Goal: Transaction & Acquisition: Purchase product/service

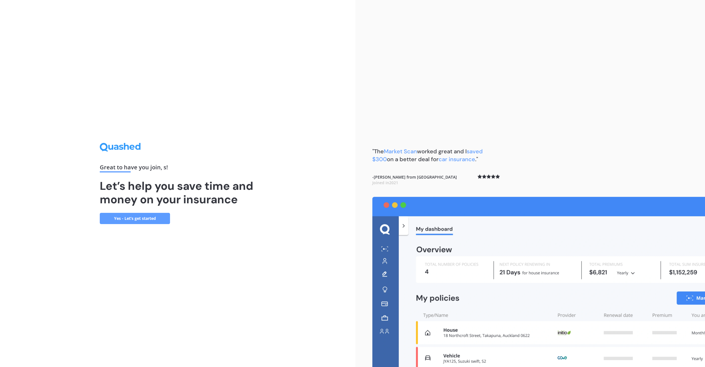
click at [141, 219] on link "Yes - Let’s get started" at bounding box center [135, 218] width 70 height 11
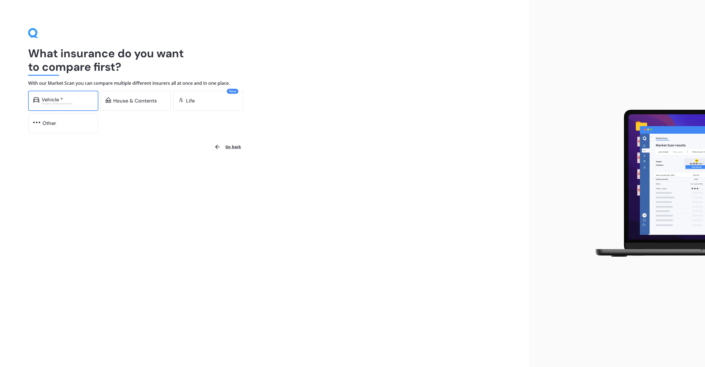
click at [40, 95] on div "Vehicle * Excludes commercial vehicles" at bounding box center [63, 101] width 70 height 20
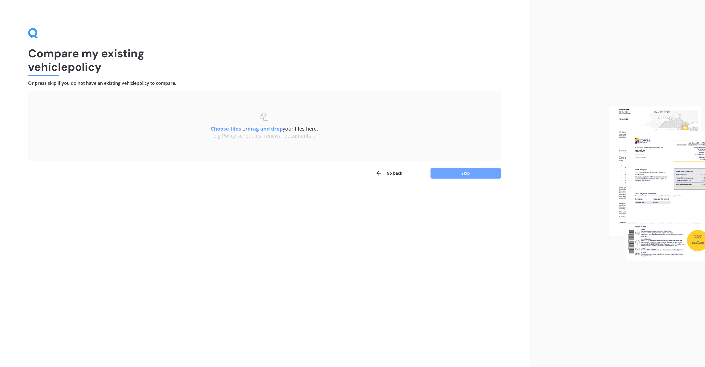
click at [445, 174] on button "Skip" at bounding box center [466, 173] width 70 height 11
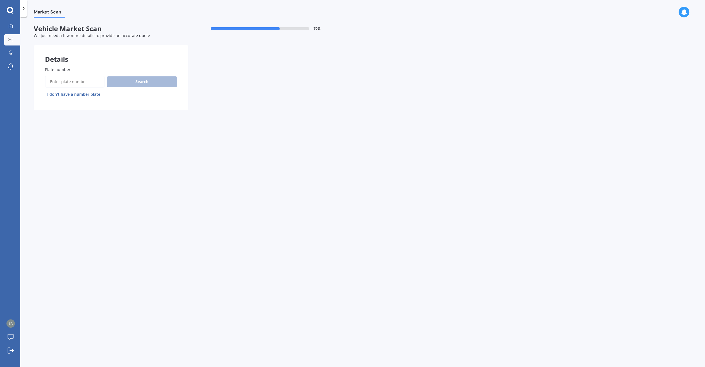
click at [84, 83] on input "Plate number" at bounding box center [75, 82] width 60 height 12
type input "ldq288"
click at [0, 0] on button "Next" at bounding box center [0, 0] width 0 height 0
select select "BMW"
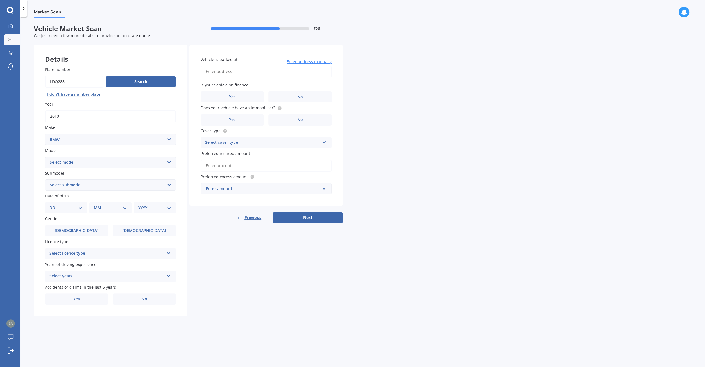
click at [45, 157] on select "Select model 116 116I 118 118D 120 130 218D 220I 225 250 316 318 320 320 i 323 …" at bounding box center [110, 162] width 131 height 11
select select "320 I"
click option "320 i" at bounding box center [0, 0] width 0 height 0
click at [45, 180] on select "Select submodel GT Turbo 5 Dr Liftback" at bounding box center [110, 185] width 131 height 11
click at [67, 185] on select "Select submodel GT Turbo 5 Dr Liftback" at bounding box center [110, 185] width 131 height 11
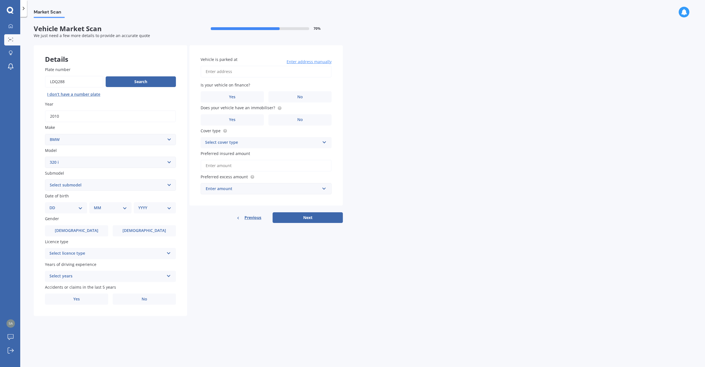
click at [49, 205] on select "DD 01 02 03 04 05 06 07 08 09 10 11 12 13 14 15 16 17 18 19 20 21 22 23 24 25 2…" at bounding box center [65, 208] width 33 height 6
select select "25"
click option "25" at bounding box center [0, 0] width 0 height 0
click at [96, 205] on select "MM 01 02 03 04 05 06 07 08 09 10 11 12" at bounding box center [111, 208] width 31 height 6
select select "08"
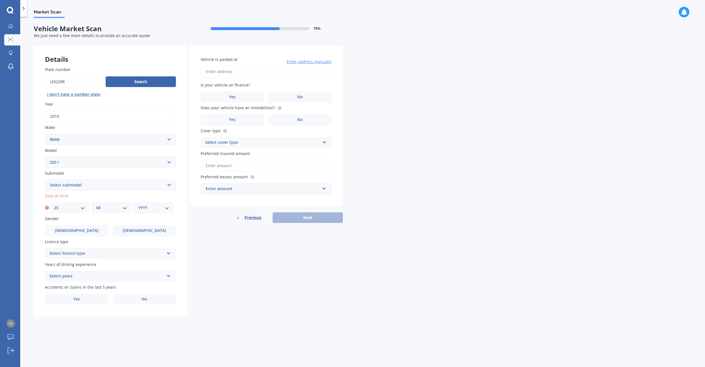
click option "08" at bounding box center [0, 0] width 0 height 0
click at [138, 205] on select "YYYY 2025 2024 2023 2022 2021 2020 2019 2018 2017 2016 2015 2014 2013 2012 2011…" at bounding box center [153, 208] width 31 height 6
select select "2008"
click option "2008" at bounding box center [0, 0] width 0 height 0
click at [89, 232] on label "[DEMOGRAPHIC_DATA]" at bounding box center [76, 230] width 63 height 11
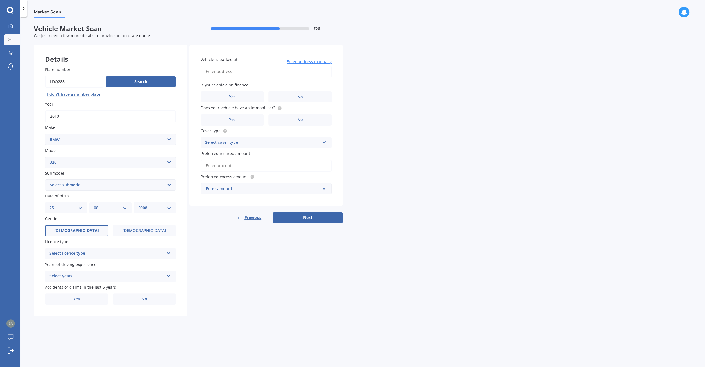
click at [0, 0] on input "[DEMOGRAPHIC_DATA]" at bounding box center [0, 0] width 0 height 0
click at [91, 258] on div "Select licence type NZ Full NZ Restricted NZ Learners [GEOGRAPHIC_DATA] [GEOGRA…" at bounding box center [110, 253] width 131 height 11
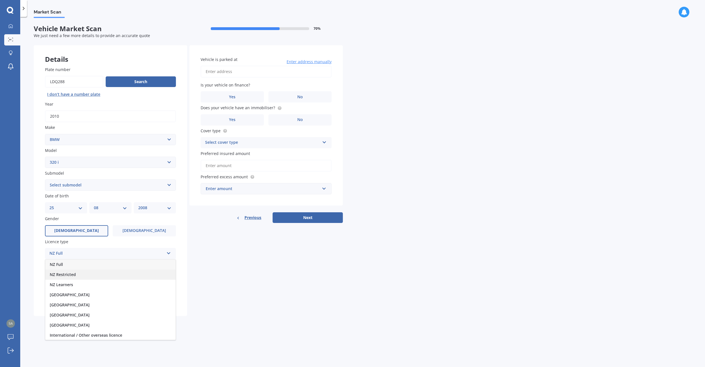
click at [87, 273] on div "NZ Restricted" at bounding box center [110, 275] width 130 height 10
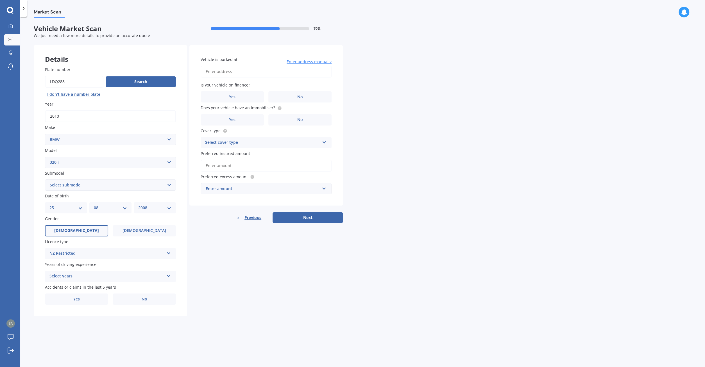
click at [83, 277] on div "Select years" at bounding box center [106, 276] width 115 height 7
click at [64, 327] on div "1 year" at bounding box center [110, 328] width 130 height 10
click at [129, 298] on label "No" at bounding box center [144, 299] width 63 height 11
click at [0, 0] on input "No" at bounding box center [0, 0] width 0 height 0
click at [245, 72] on input "Vehicle is parked at" at bounding box center [266, 72] width 131 height 12
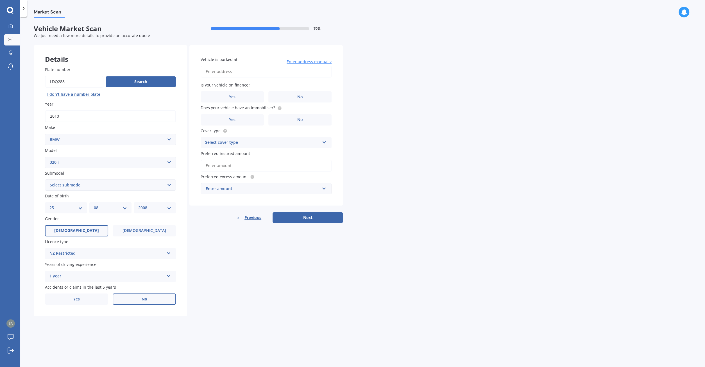
type input "[STREET_ADDRESS][PERSON_NAME]"
select select "18"
select select "10"
select select "1974"
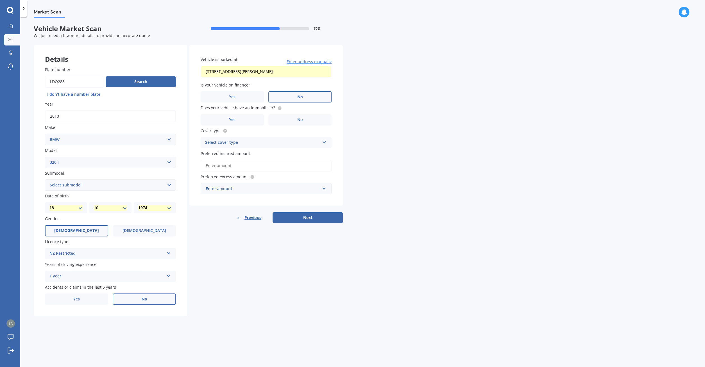
click at [281, 98] on label "No" at bounding box center [299, 96] width 63 height 11
click at [0, 0] on input "No" at bounding box center [0, 0] width 0 height 0
click at [279, 120] on label "No" at bounding box center [299, 119] width 63 height 11
click at [0, 0] on input "No" at bounding box center [0, 0] width 0 height 0
click at [269, 141] on div "Select cover type" at bounding box center [262, 142] width 115 height 7
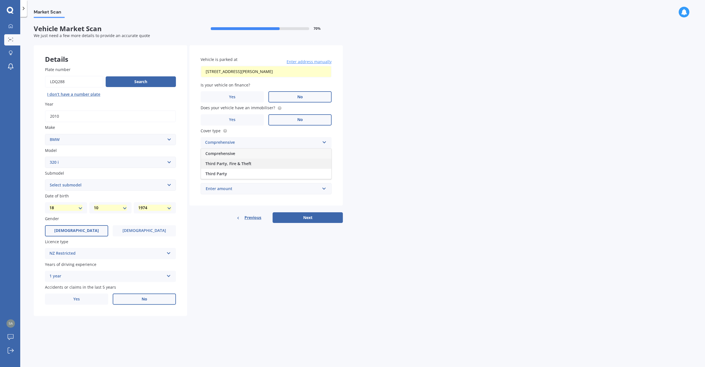
click at [256, 164] on div "Third Party, Fire & Theft" at bounding box center [266, 164] width 130 height 10
click at [257, 165] on input "Preferred insured amount" at bounding box center [266, 166] width 131 height 12
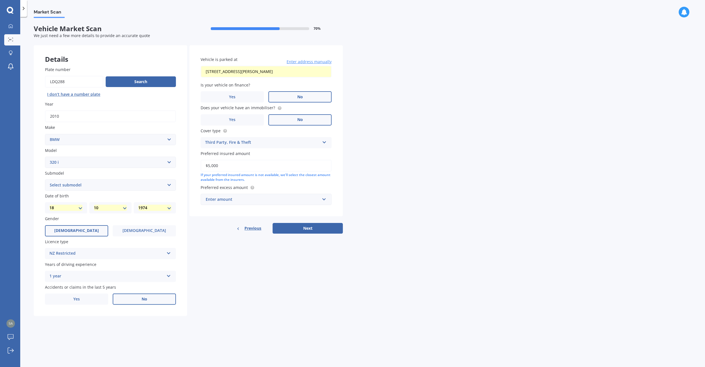
type input "$5,000"
click at [254, 203] on input "text" at bounding box center [264, 199] width 126 height 11
click at [230, 248] on div "$1,000" at bounding box center [266, 251] width 130 height 10
click at [304, 228] on button "Next" at bounding box center [308, 228] width 70 height 11
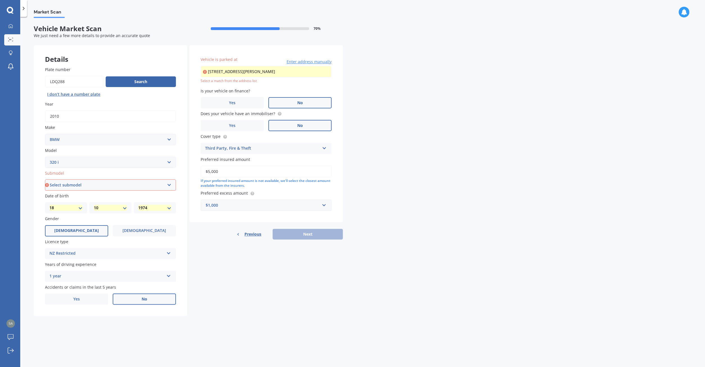
click at [263, 70] on input "[STREET_ADDRESS][PERSON_NAME]" at bounding box center [266, 72] width 131 height 12
type input "[STREET_ADDRESS][PERSON_NAME]"
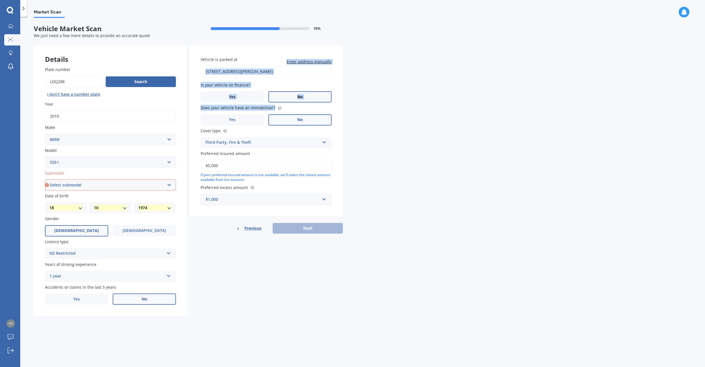
click at [298, 230] on div "Previous Next" at bounding box center [265, 228] width 153 height 11
click at [45, 180] on select "Select submodel GT Turbo 5 Dr Liftback" at bounding box center [110, 185] width 131 height 11
click at [45, 157] on select "Select model 116 116I 118 118D 120 130 218D 220I 225 250 316 318 320 320 i 323 …" at bounding box center [110, 162] width 131 height 11
select select "320"
click option "320" at bounding box center [0, 0] width 0 height 0
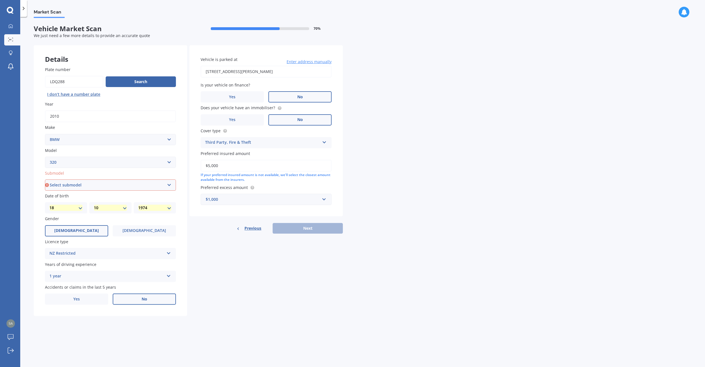
click at [45, 180] on select "Select submodel GT Turbo 5 Dr Liftback" at bounding box center [110, 185] width 131 height 11
select select "I NON TURBO"
click option "I NON TURBO" at bounding box center [0, 0] width 0 height 0
click at [138, 205] on select "YYYY 2025 2024 2023 2022 2021 2020 2019 2018 2017 2016 2015 2014 2013 2012 2011…" at bounding box center [154, 208] width 33 height 6
select select "2008"
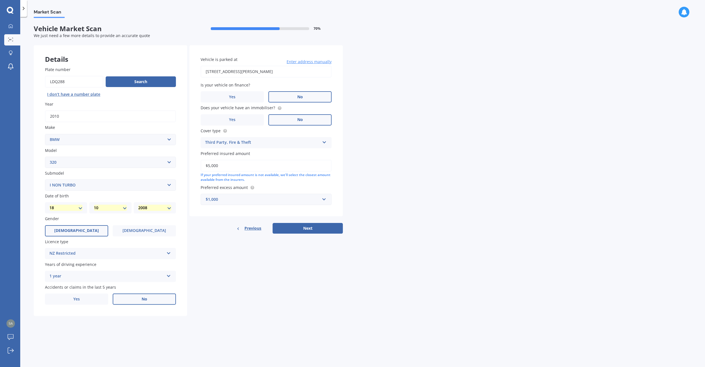
click option "2008" at bounding box center [0, 0] width 0 height 0
click at [49, 205] on select "DD 01 02 03 04 05 06 07 08 09 10 11 12 13 14 15 16 17 18 19 20 21 22 23 24 25 2…" at bounding box center [65, 208] width 33 height 6
select select "25"
click option "25" at bounding box center [0, 0] width 0 height 0
click at [94, 205] on select "MM 01 02 03 04 05 06 07 08 09 10 11 12" at bounding box center [110, 208] width 33 height 6
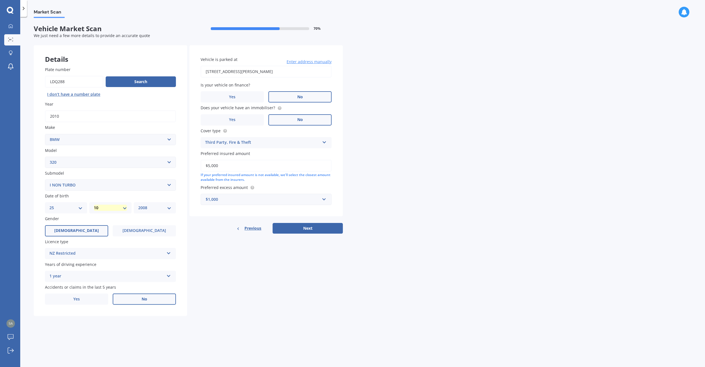
select select "08"
click option "08" at bounding box center [0, 0] width 0 height 0
click at [151, 276] on div "1 year" at bounding box center [106, 276] width 115 height 7
click at [303, 232] on button "Next" at bounding box center [308, 228] width 70 height 11
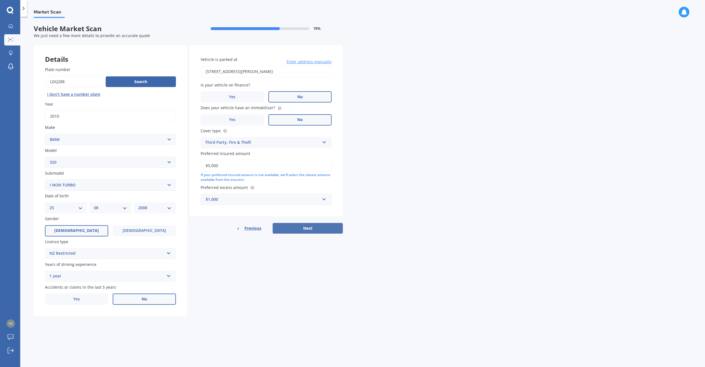
select select "25"
select select "08"
select select "2008"
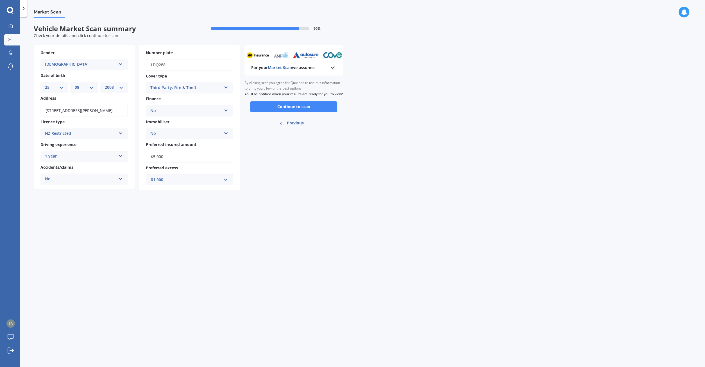
click at [223, 135] on div "No Yes No" at bounding box center [189, 133] width 87 height 11
click at [193, 142] on div "Yes" at bounding box center [189, 145] width 87 height 10
click at [291, 112] on button "Continue to scan" at bounding box center [293, 106] width 87 height 11
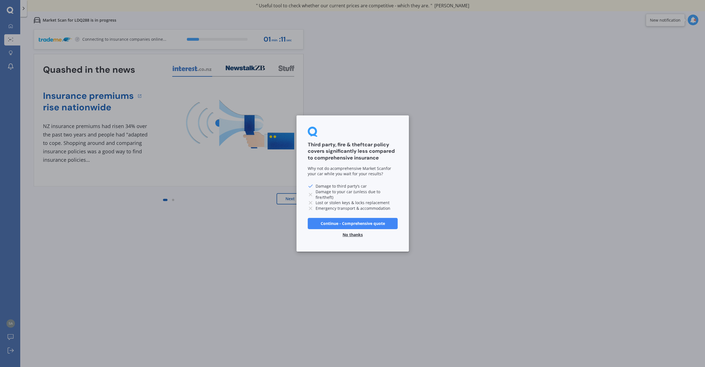
click at [355, 234] on button "No thanks" at bounding box center [352, 234] width 27 height 11
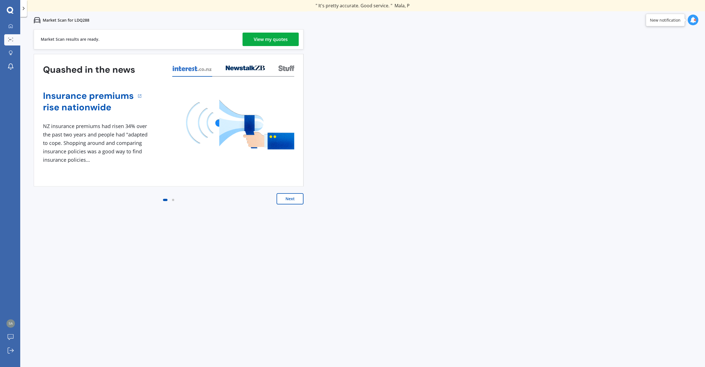
click at [262, 38] on div "View my quotes" at bounding box center [271, 39] width 34 height 13
